Goal: Navigation & Orientation: Go to known website

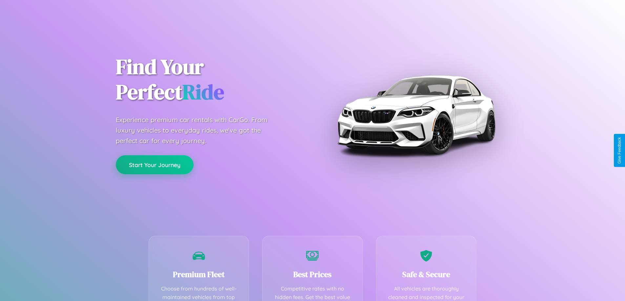
click at [155, 165] on button "Start Your Journey" at bounding box center [155, 165] width 78 height 19
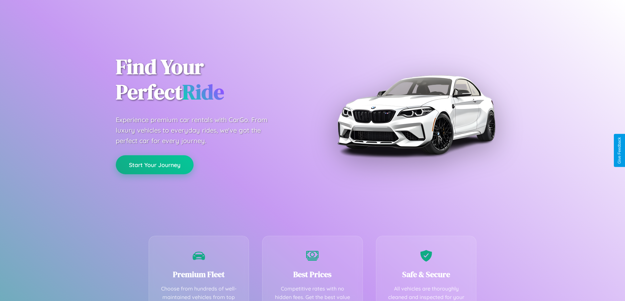
click at [155, 165] on button "Start Your Journey" at bounding box center [155, 165] width 78 height 19
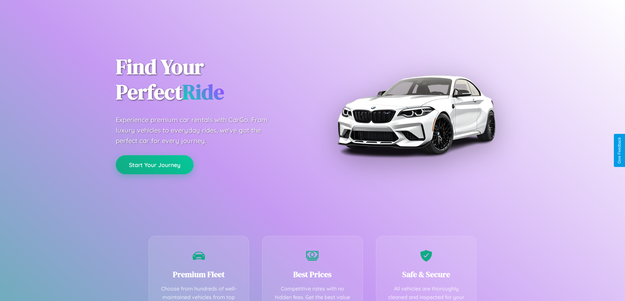
click at [155, 165] on button "Start Your Journey" at bounding box center [155, 165] width 78 height 19
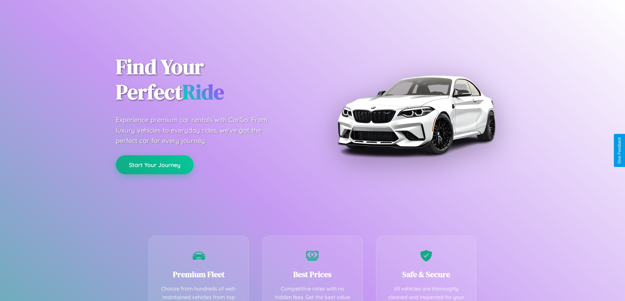
click at [155, 165] on button "Start Your Journey" at bounding box center [155, 165] width 78 height 19
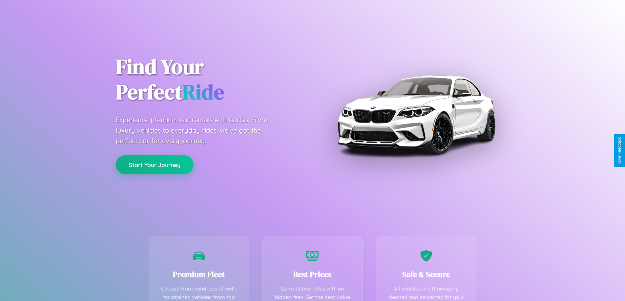
click at [155, 165] on button "Start Your Journey" at bounding box center [155, 165] width 78 height 19
